Goal: Task Accomplishment & Management: Manage account settings

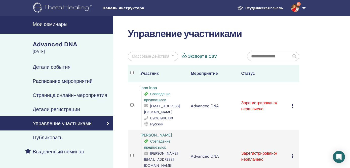
scroll to position [250, 0]
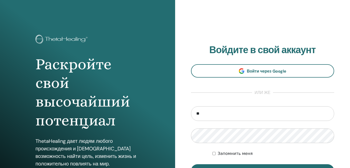
type input "**********"
click at [191, 164] on button "Вход" at bounding box center [263, 170] width 144 height 13
